Goal: Information Seeking & Learning: Learn about a topic

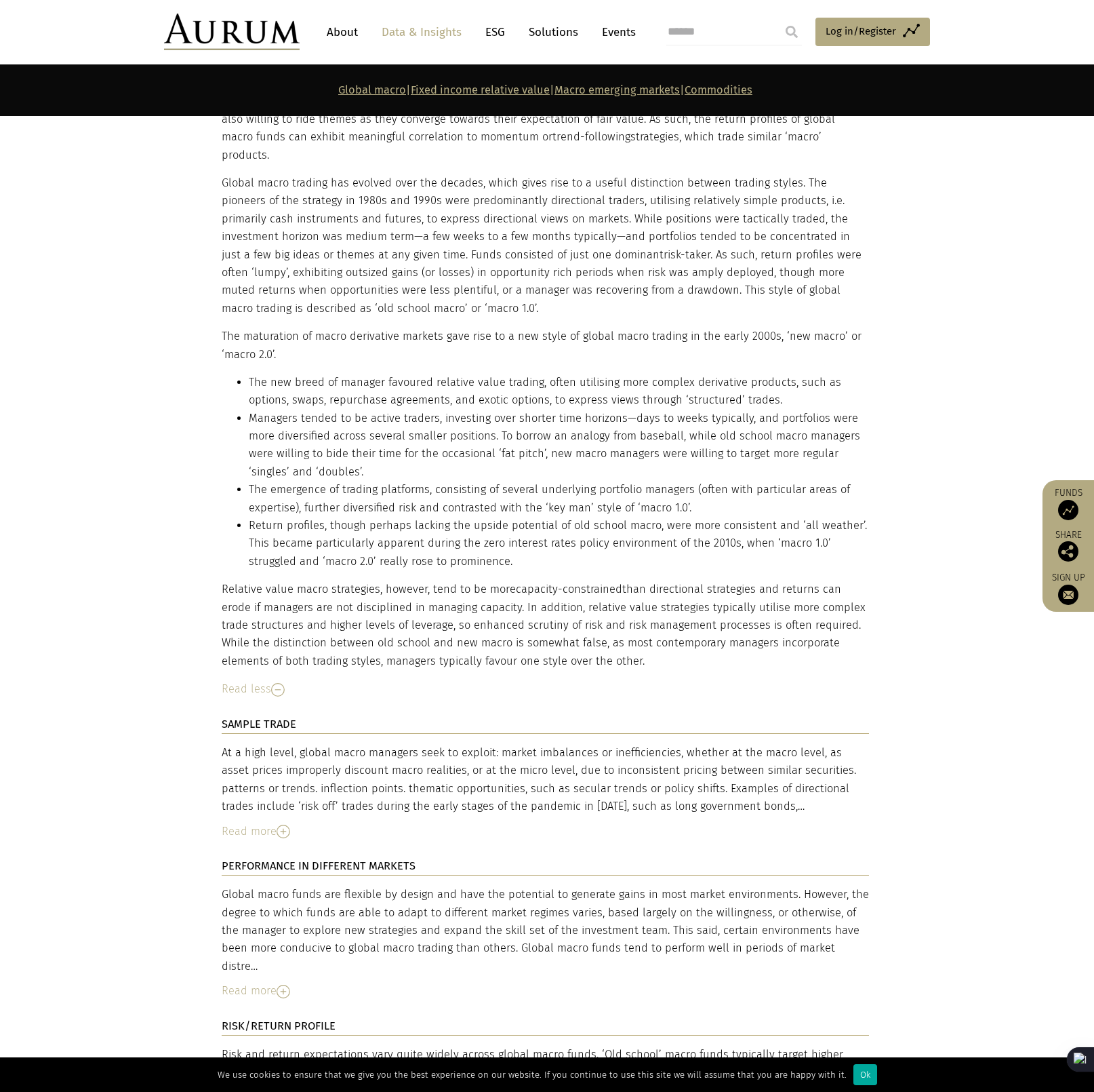
scroll to position [3187, 0]
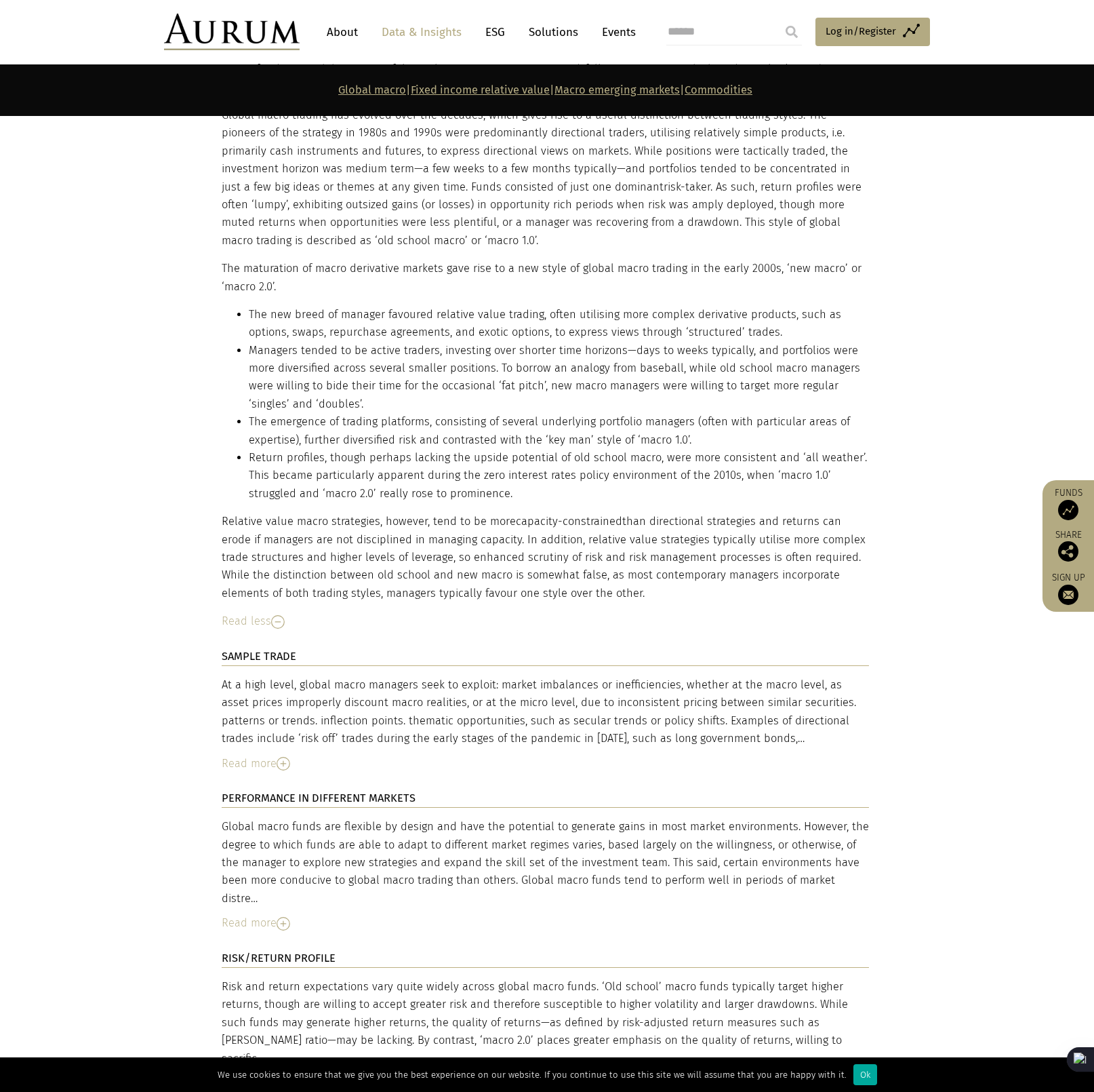
drag, startPoint x: 442, startPoint y: 649, endPoint x: 689, endPoint y: 681, distance: 249.1
click at [689, 681] on div "At a high level, global macro managers seek to exploit: market imbalances or in…" at bounding box center [546, 712] width 648 height 72
click at [691, 676] on div "At a high level, global macro managers seek to exploit: market imbalances or in…" at bounding box center [546, 712] width 648 height 72
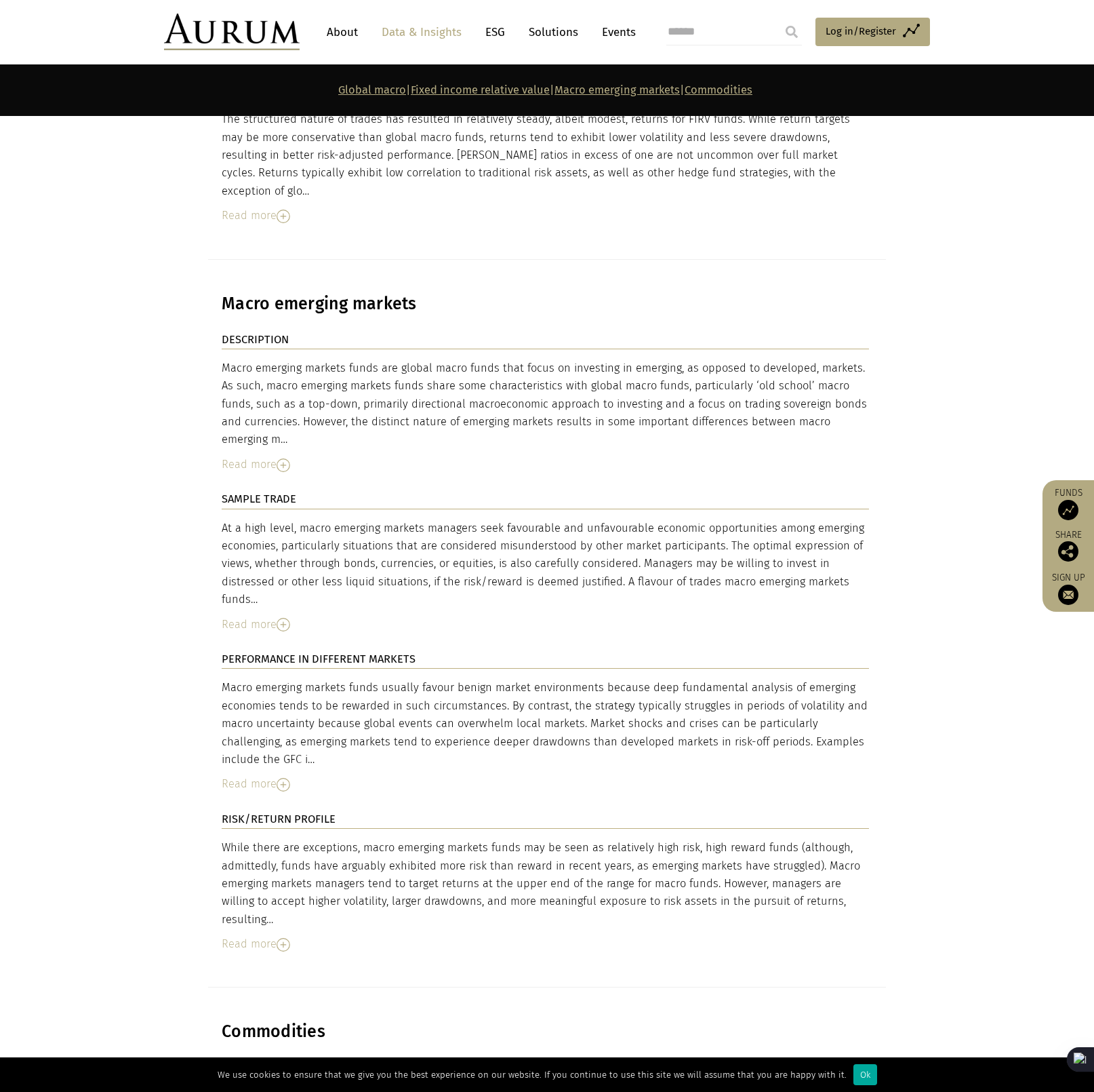
scroll to position [4610, 0]
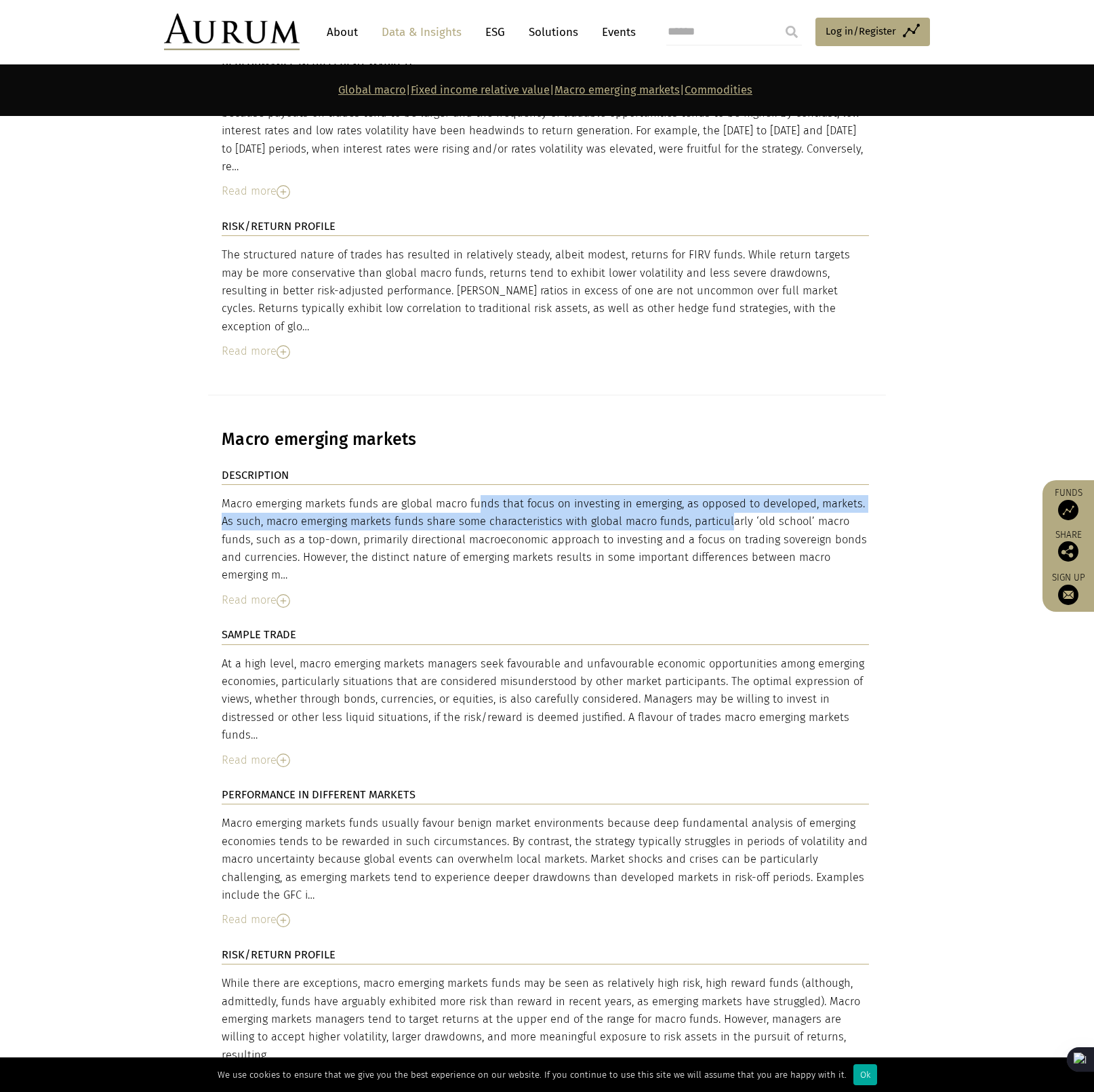
drag, startPoint x: 407, startPoint y: 387, endPoint x: 644, endPoint y: 397, distance: 237.2
click at [644, 495] on div "Macro emerging markets funds are global macro funds that focus on investing in …" at bounding box center [546, 540] width 648 height 89
click at [657, 495] on div "Macro emerging markets funds are global macro funds that focus on investing in …" at bounding box center [546, 540] width 648 height 89
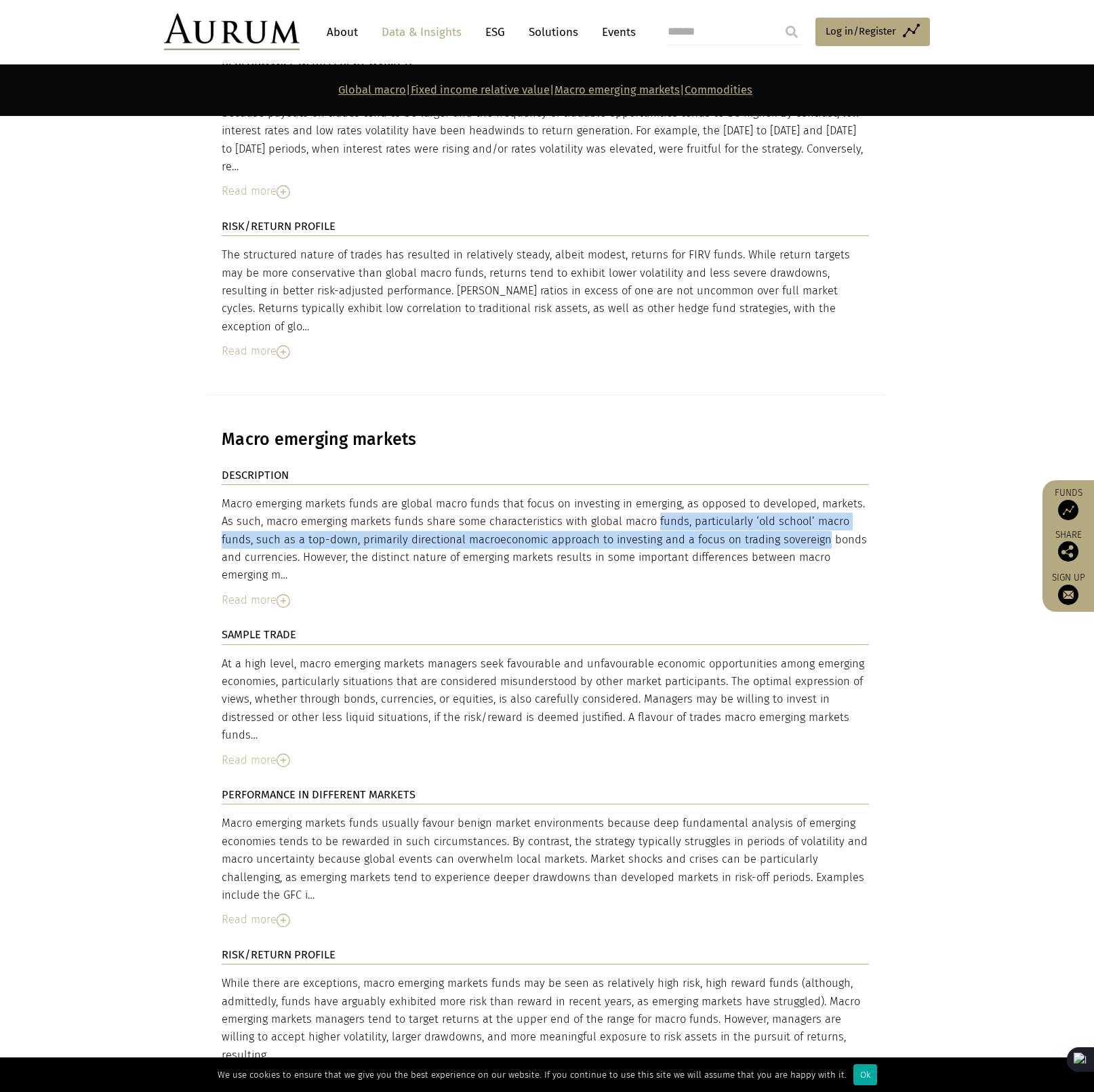
drag, startPoint x: 571, startPoint y: 404, endPoint x: 718, endPoint y: 412, distance: 147.2
click at [718, 495] on div "Macro emerging markets funds are global macro funds that focus on investing in …" at bounding box center [546, 540] width 648 height 89
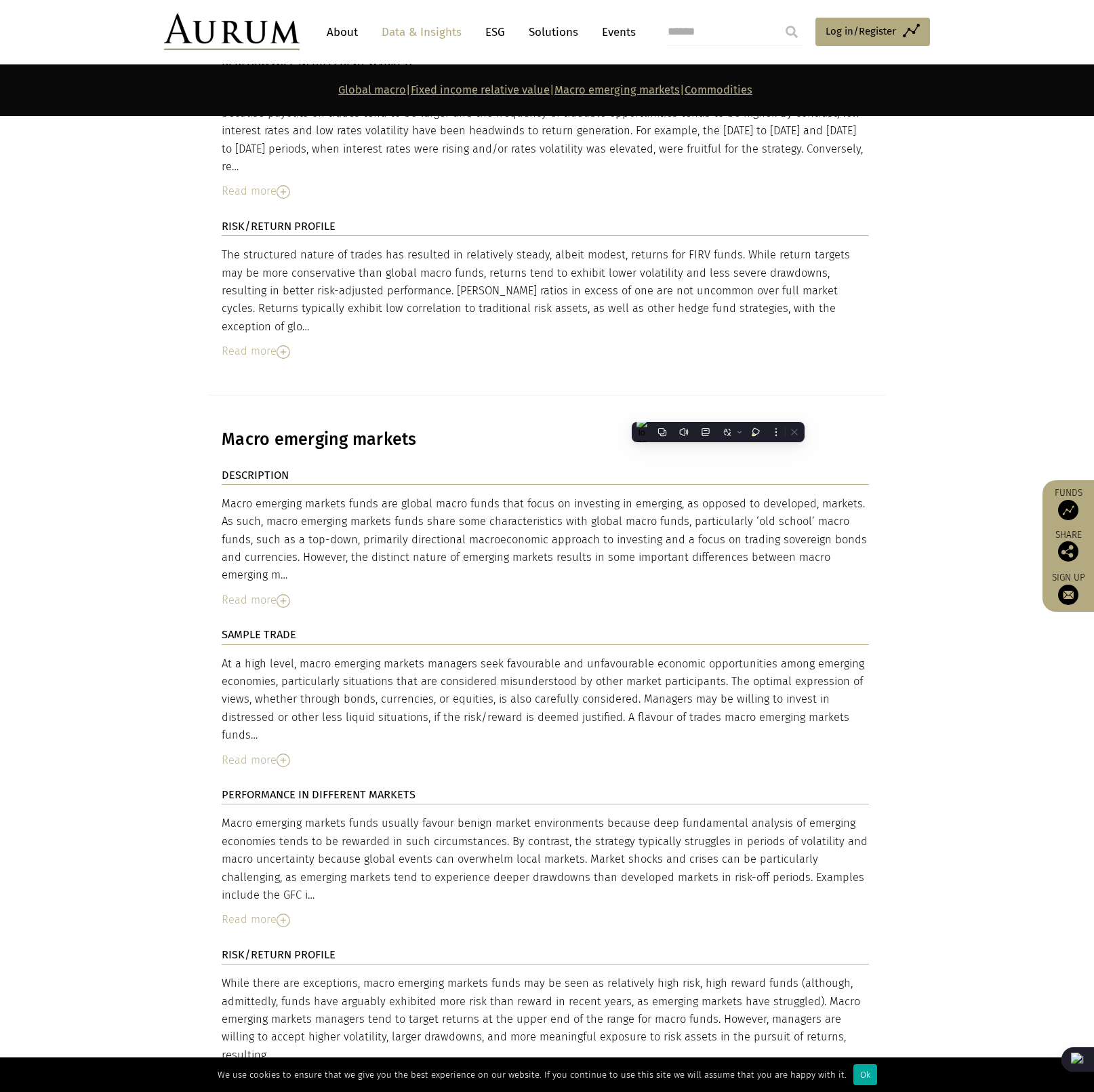
click at [524, 495] on div "Macro emerging markets funds are global macro funds that focus on investing in …" at bounding box center [546, 540] width 648 height 89
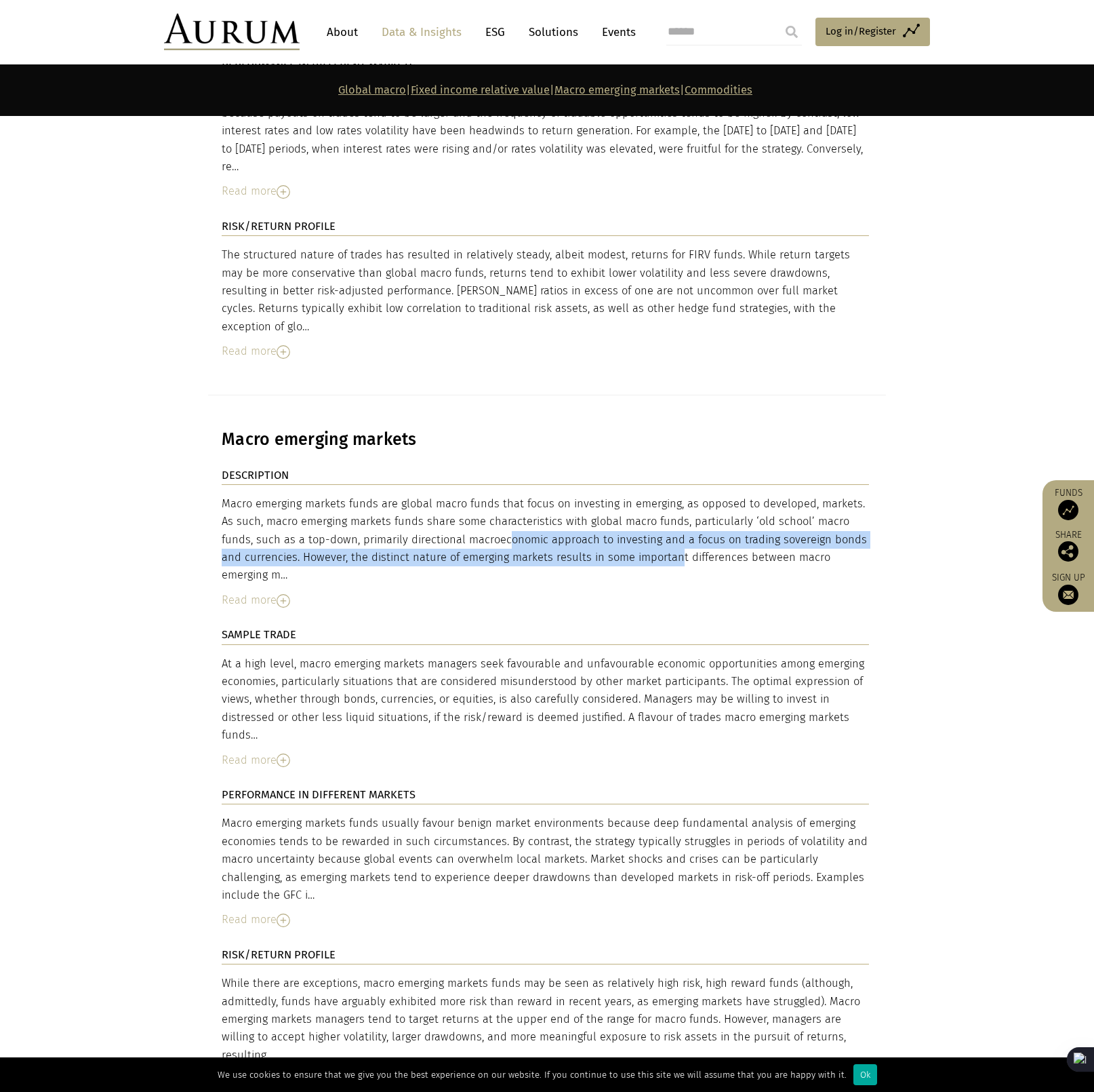
drag, startPoint x: 403, startPoint y: 419, endPoint x: 577, endPoint y: 431, distance: 174.4
click at [577, 495] on div "Macro emerging markets funds are global macro funds that focus on investing in …" at bounding box center [546, 540] width 648 height 89
click at [665, 495] on div "Macro emerging markets funds are global macro funds that focus on investing in …" at bounding box center [546, 540] width 648 height 89
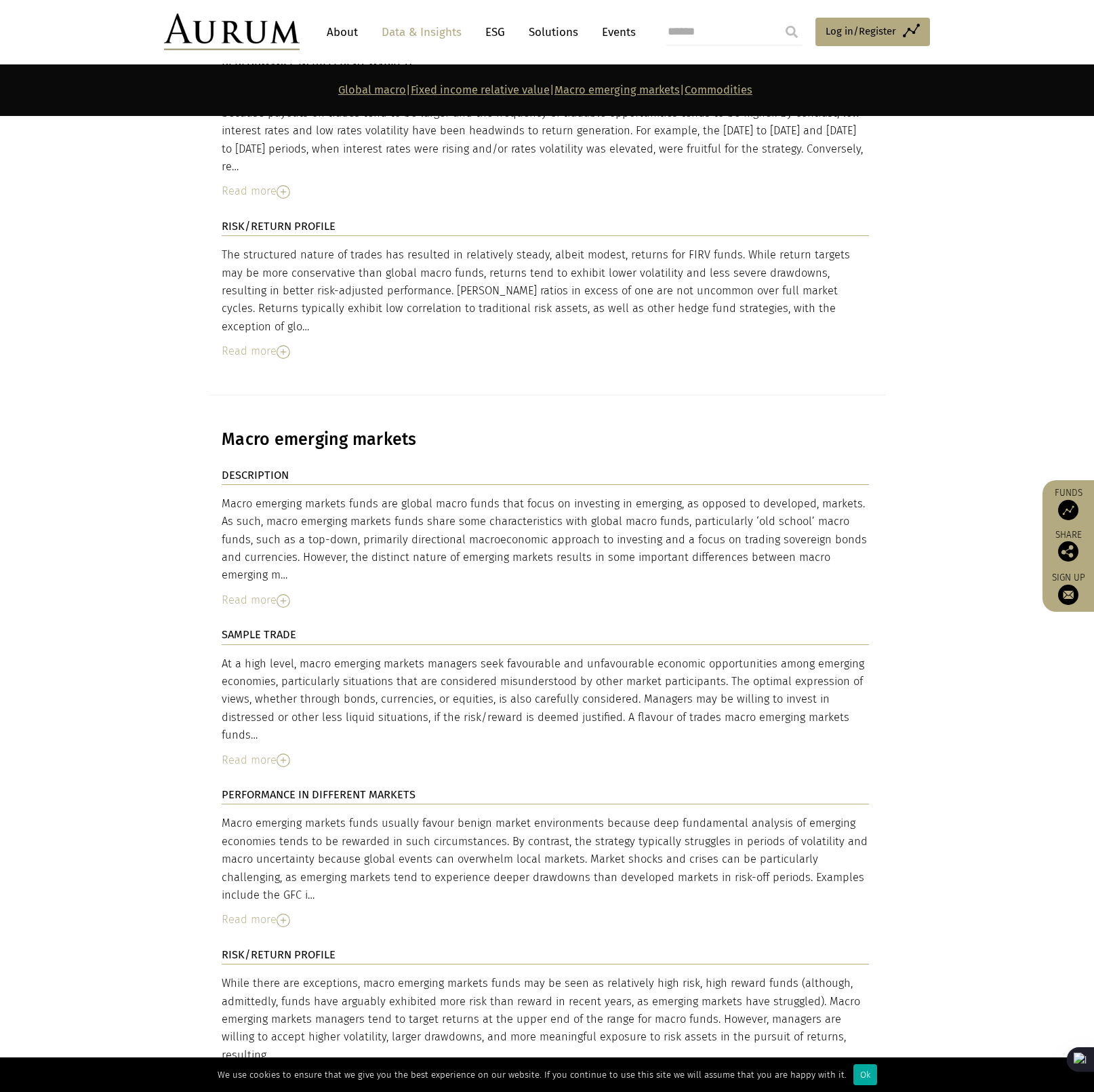
click at [281, 753] on img at bounding box center [283, 760] width 13 height 13
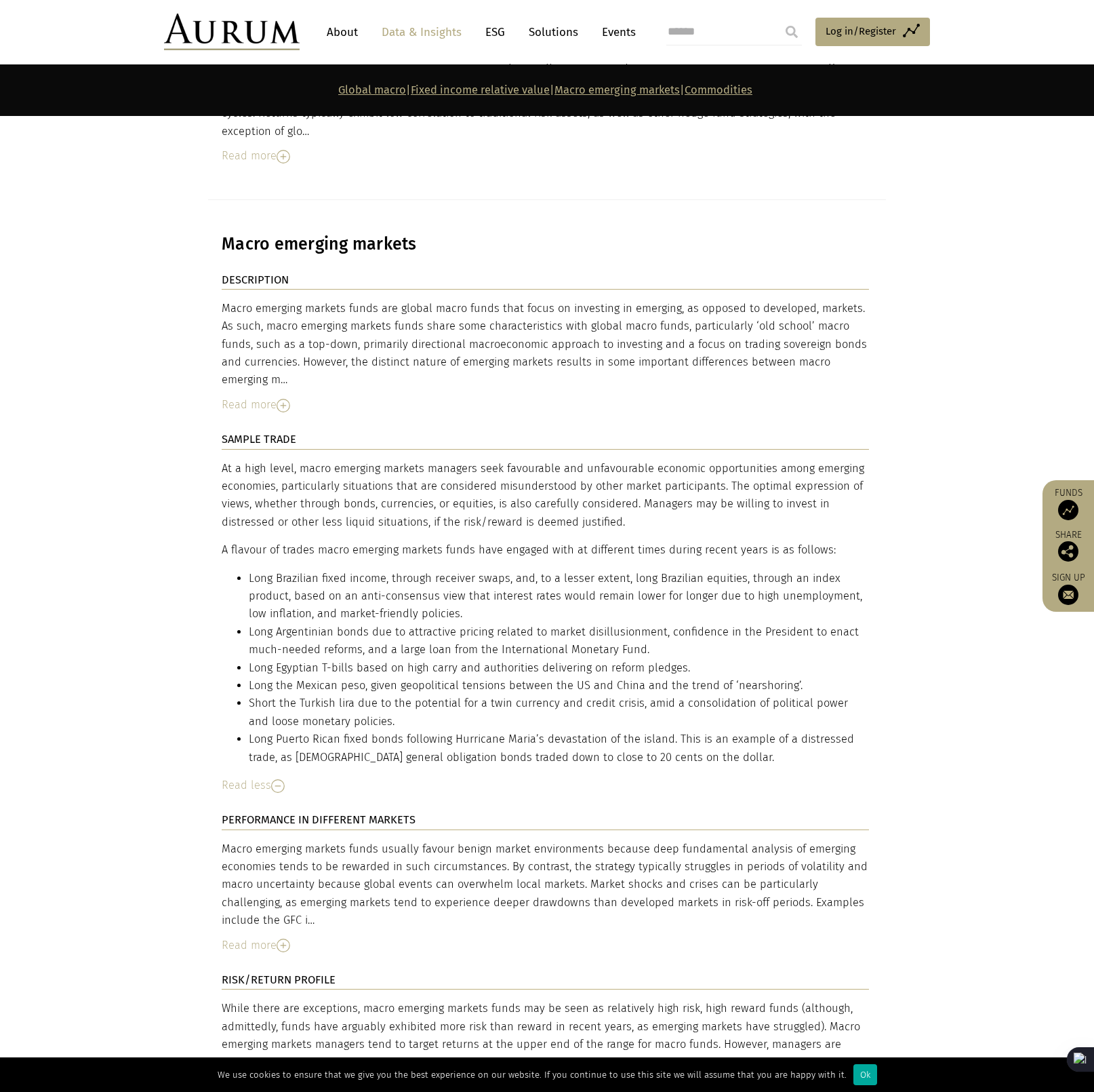
scroll to position [4738, 0]
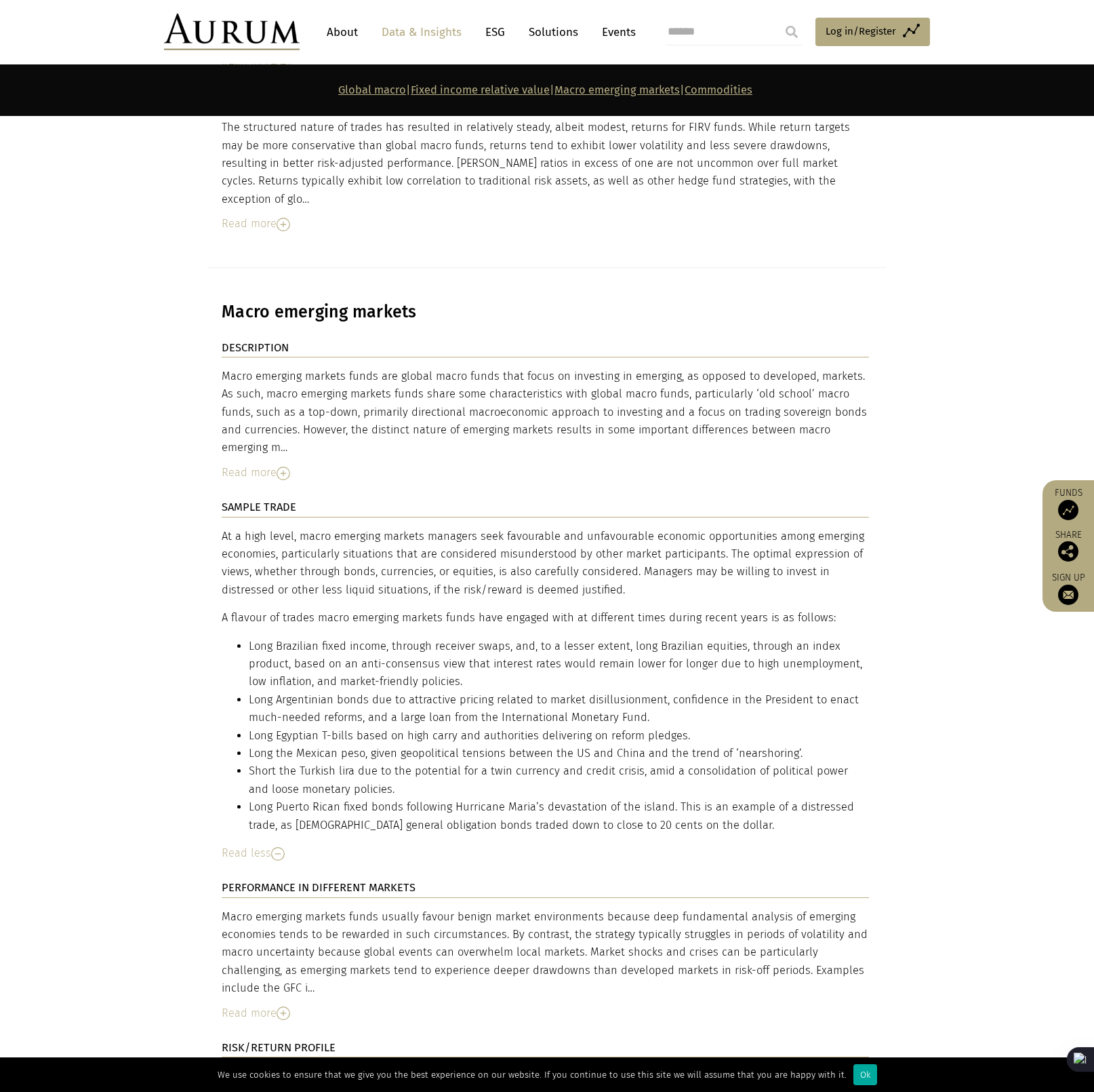
click at [281, 1006] on img at bounding box center [283, 1012] width 13 height 13
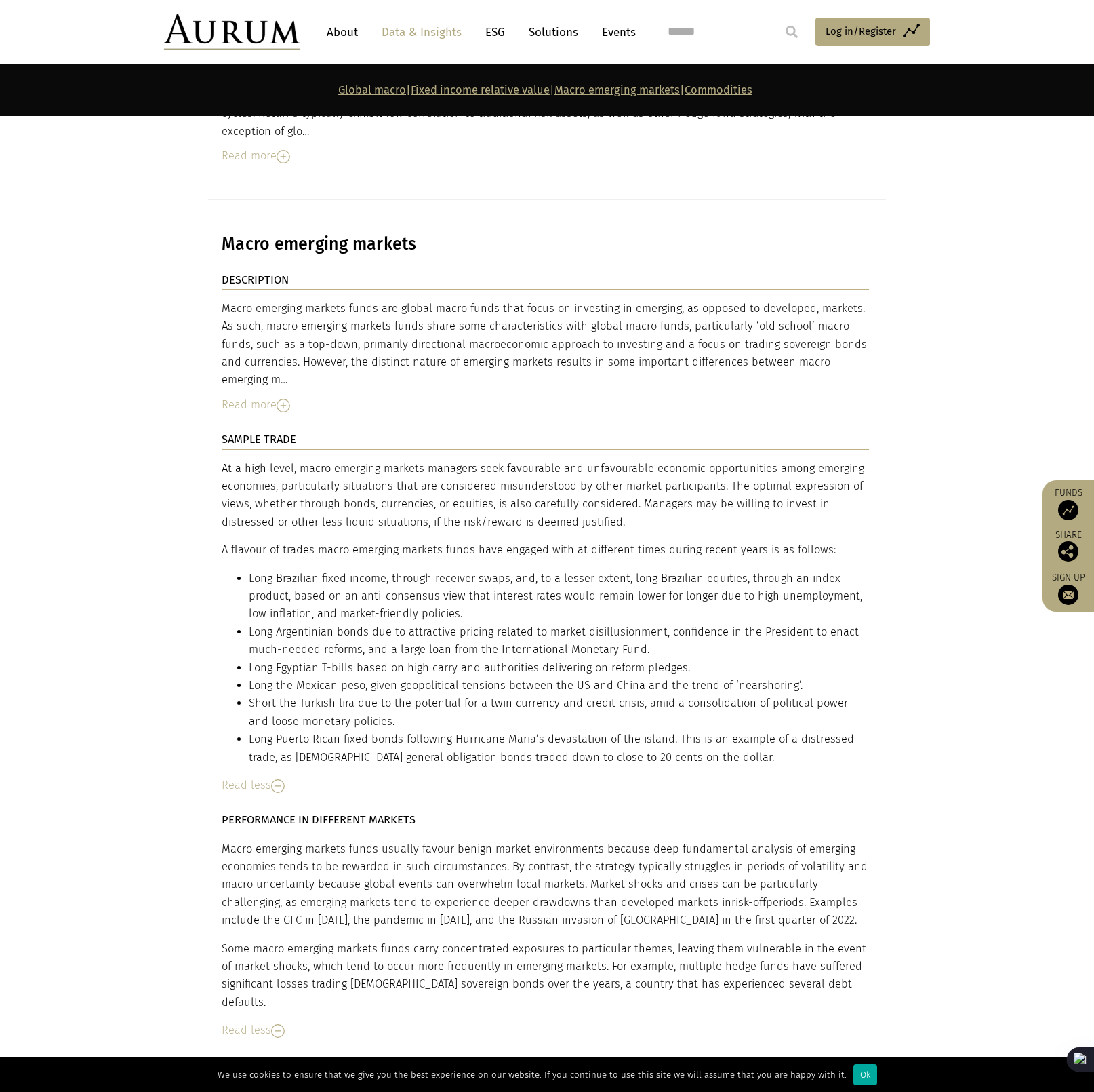
scroll to position [4874, 0]
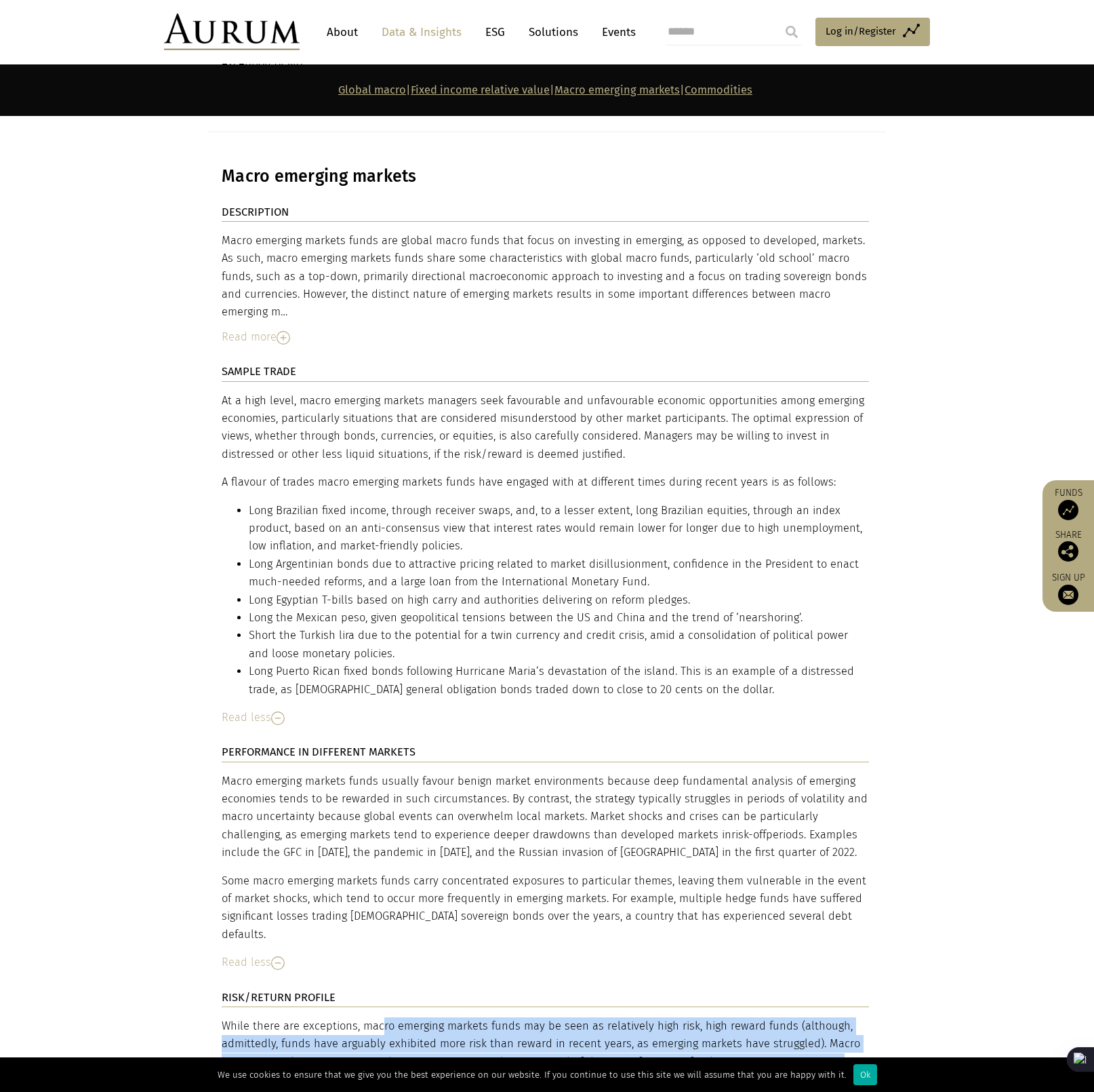
drag, startPoint x: 382, startPoint y: 869, endPoint x: 772, endPoint y: 953, distance: 398.9
click at [772, 1017] on p "While there are exceptions, macro emerging markets funds may be seen as relativ…" at bounding box center [546, 1080] width 648 height 125
click at [786, 1017] on p "While there are exceptions, macro emerging markets funds may be seen as relativ…" at bounding box center [546, 1080] width 648 height 125
drag, startPoint x: 542, startPoint y: 870, endPoint x: 689, endPoint y: 895, distance: 149.1
click at [689, 1017] on p "While there are exceptions, macro emerging markets funds may be seen as relativ…" at bounding box center [546, 1080] width 648 height 125
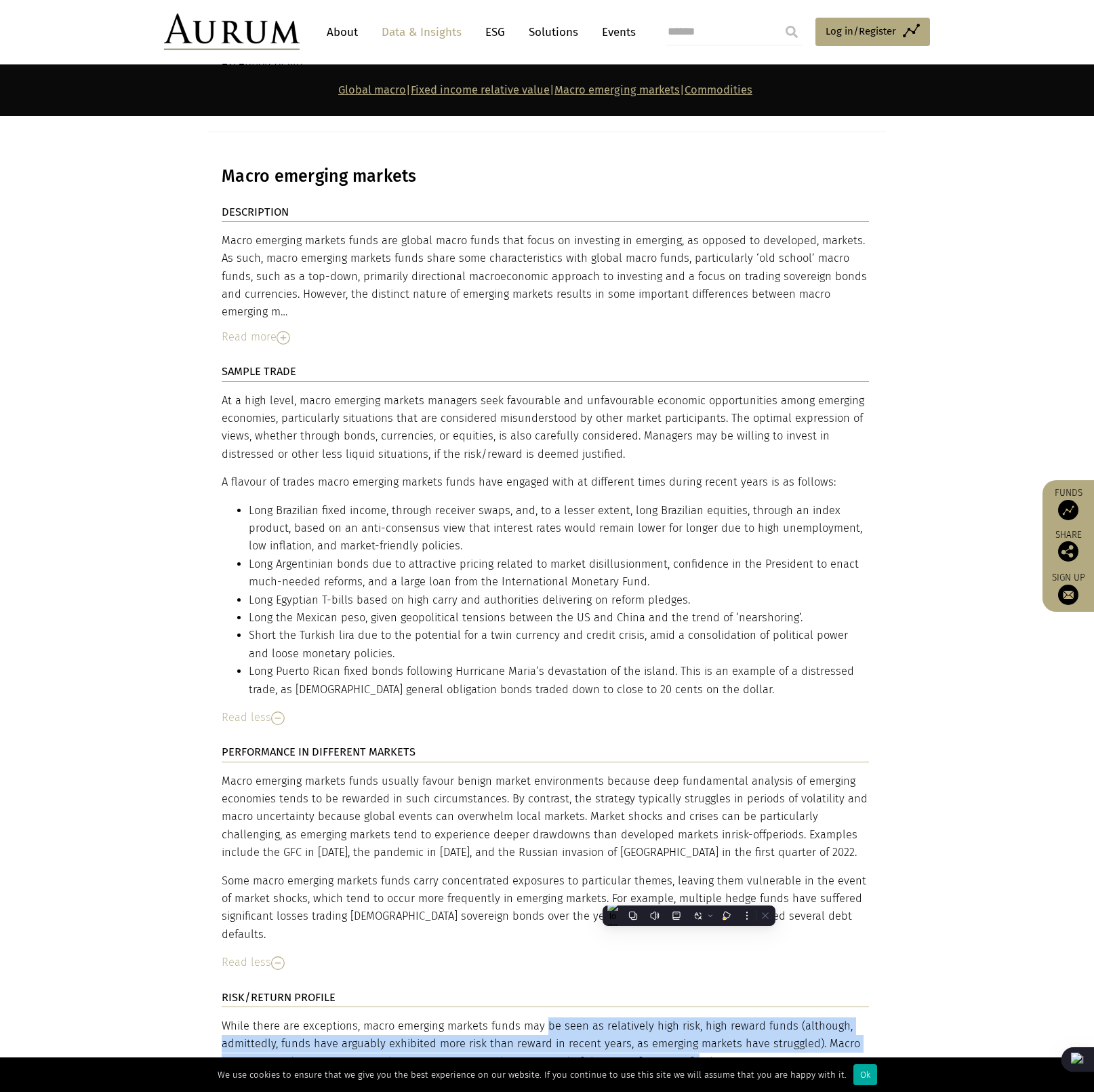
click at [777, 1017] on p "While there are exceptions, macro emerging markets funds may be seen as relativ…" at bounding box center [546, 1080] width 648 height 125
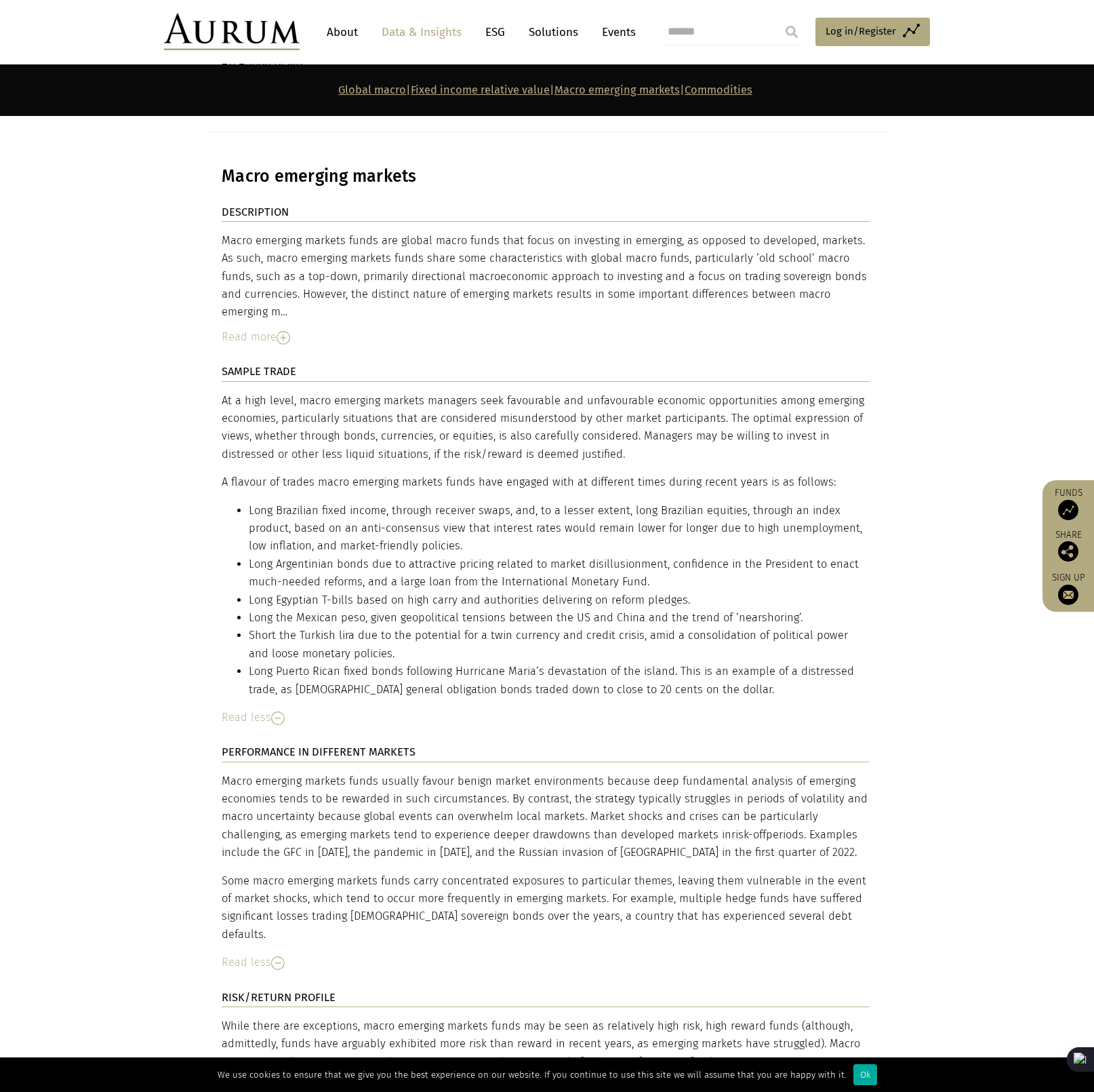
scroll to position [4806, 0]
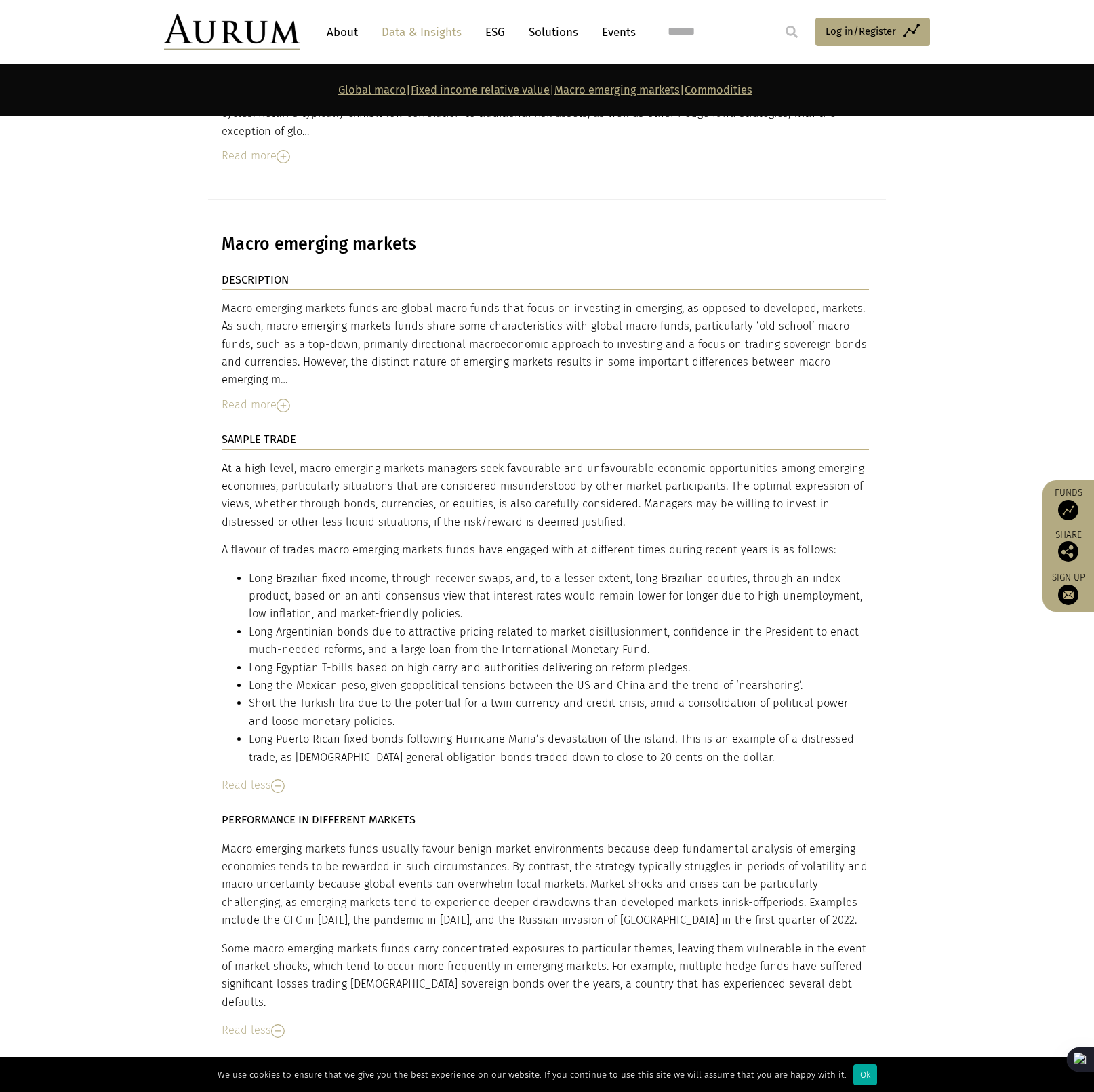
click at [471, 730] on li "Long Puerto Rican fixed bonds following Hurricane Maria’s devastation of the is…" at bounding box center [559, 748] width 620 height 36
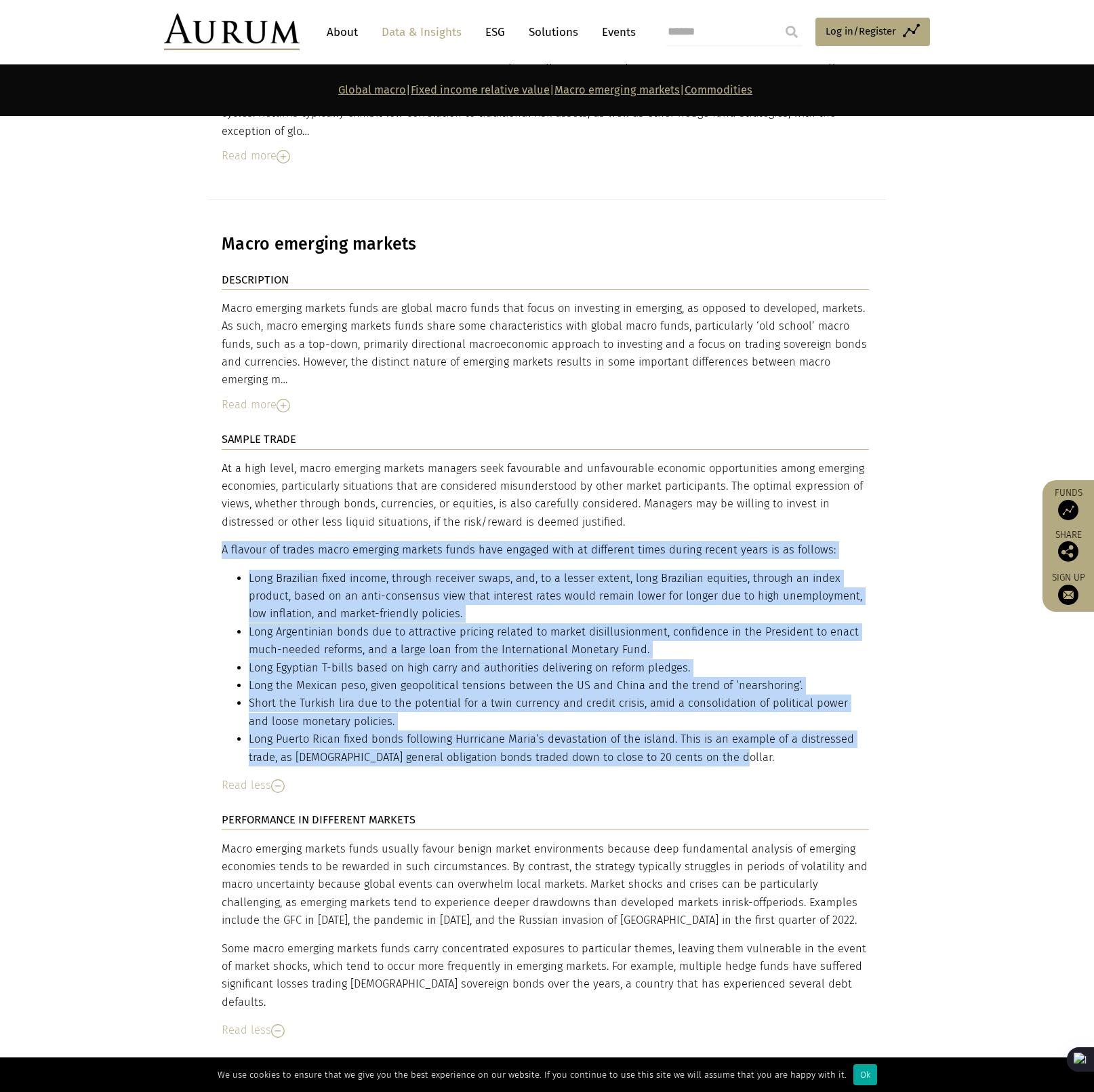
drag, startPoint x: 728, startPoint y: 617, endPoint x: 221, endPoint y: 407, distance: 548.8
click at [222, 459] on div "At a high level, macro emerging markets managers seek favourable and unfavourab…" at bounding box center [546, 613] width 648 height 307
copy div "L ipsumdo si ametco adipi elitsedd eiusmod tempo inci utlabor etdo ma aliquaeni…"
click at [398, 659] on li "Long Egyptian T-bills based on high carry and authorities delivering on reform …" at bounding box center [559, 668] width 620 height 18
click at [444, 623] on li "Long Argentinian bonds due to attractive pricing related to market disillusionm…" at bounding box center [559, 641] width 620 height 36
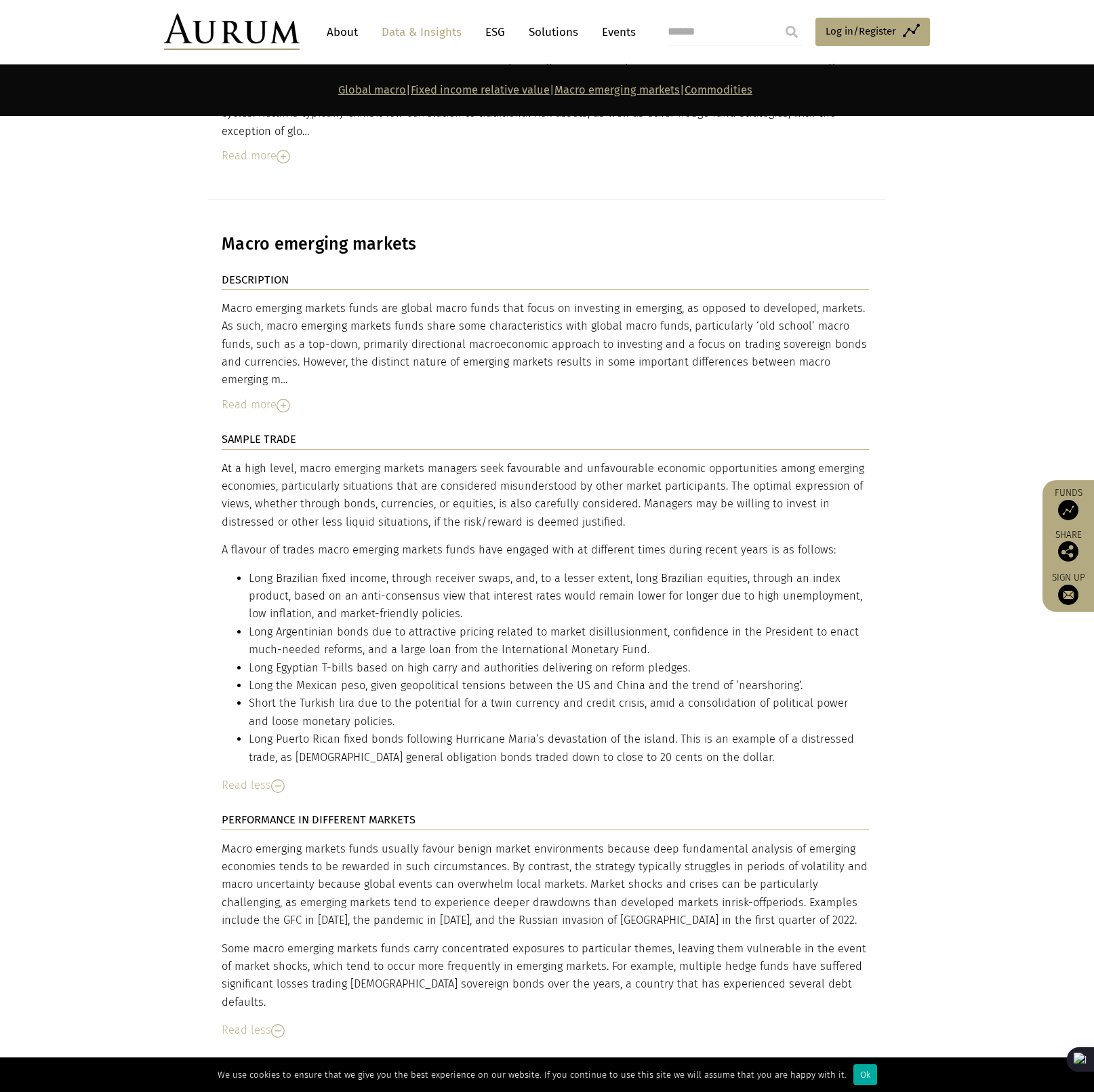
scroll to position [4738, 0]
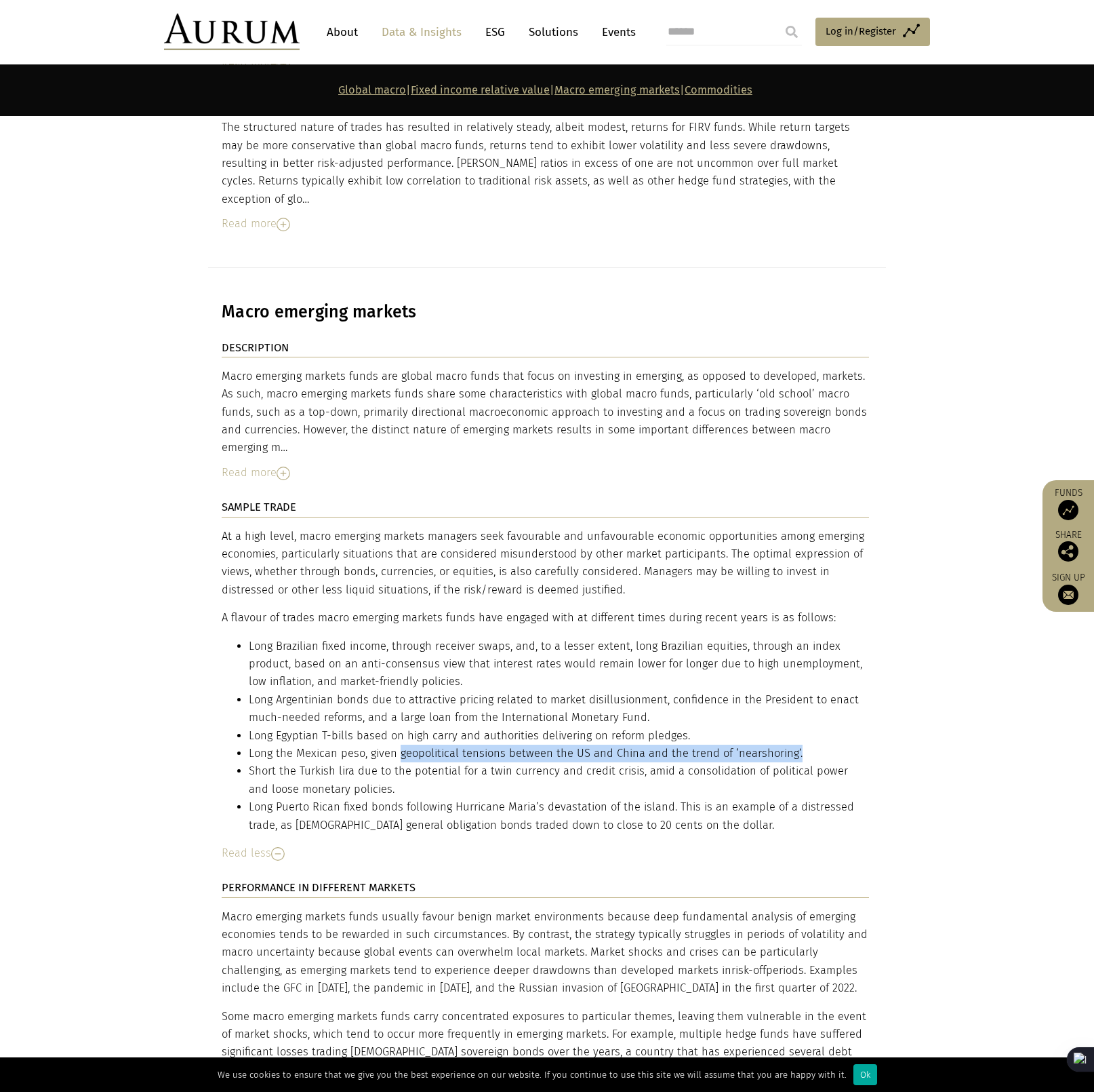
drag, startPoint x: 397, startPoint y: 614, endPoint x: 798, endPoint y: 614, distance: 401.0
click at [798, 744] on li "Long the Mexican peso, given geopolitical tensions between the US and China and…" at bounding box center [559, 753] width 620 height 18
